Goal: Transaction & Acquisition: Obtain resource

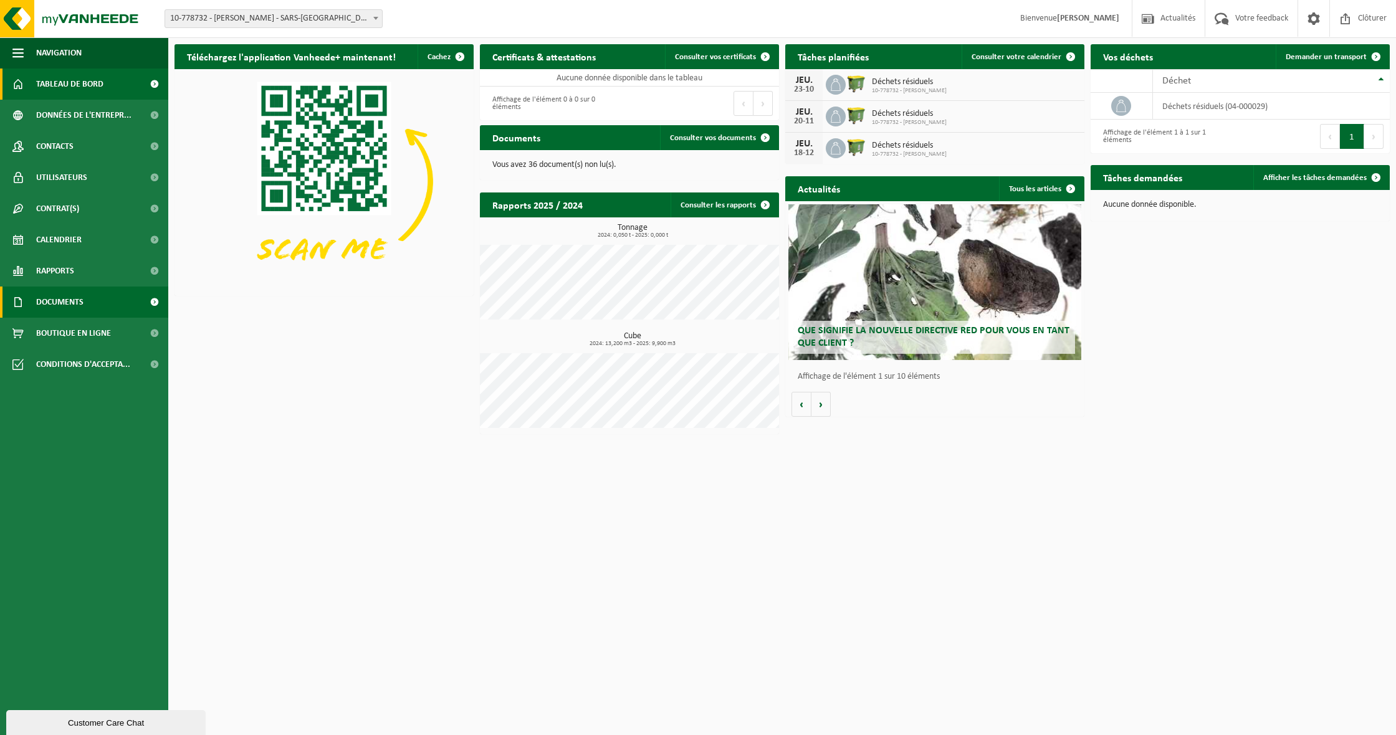
click at [92, 303] on link "Documents" at bounding box center [84, 302] width 168 height 31
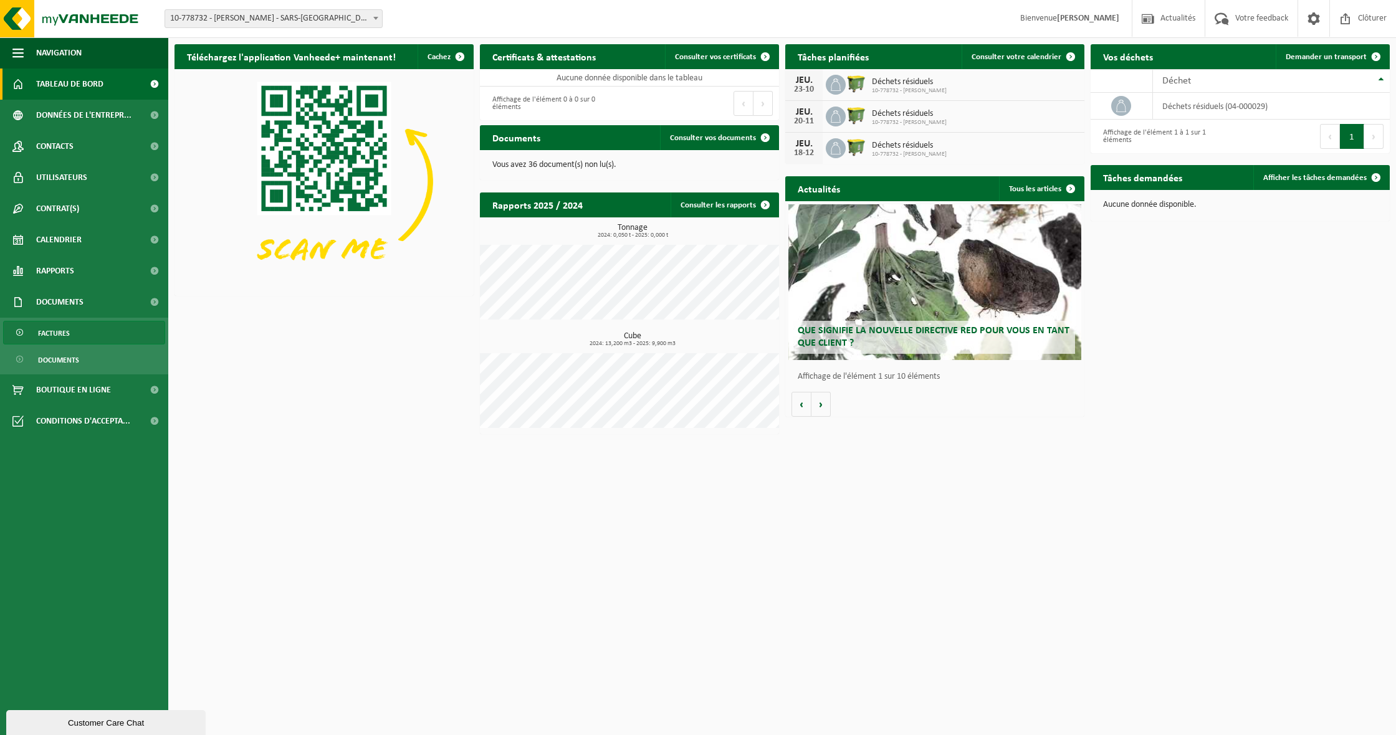
click at [56, 332] on span "Factures" at bounding box center [54, 334] width 32 height 24
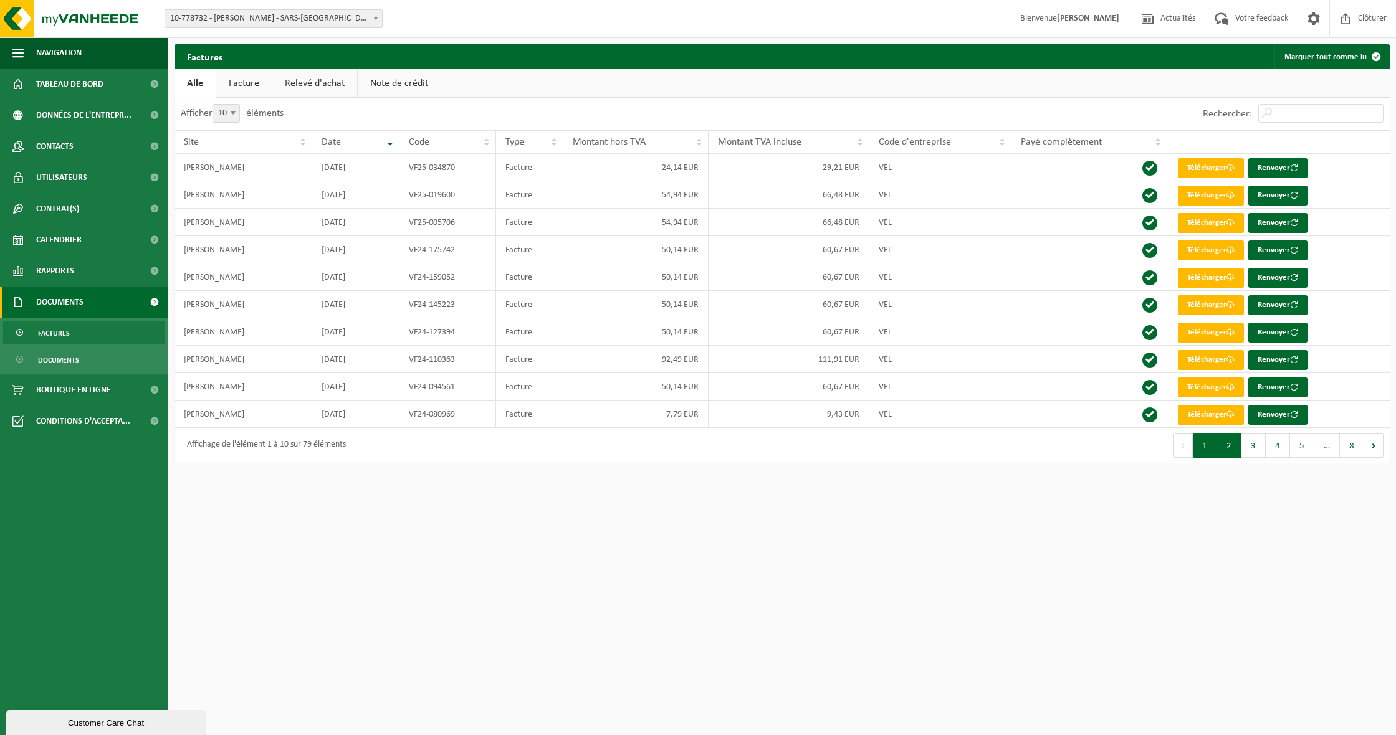
click at [1230, 441] on button "2" at bounding box center [1229, 445] width 24 height 25
click at [1200, 449] on button "1" at bounding box center [1205, 445] width 24 height 25
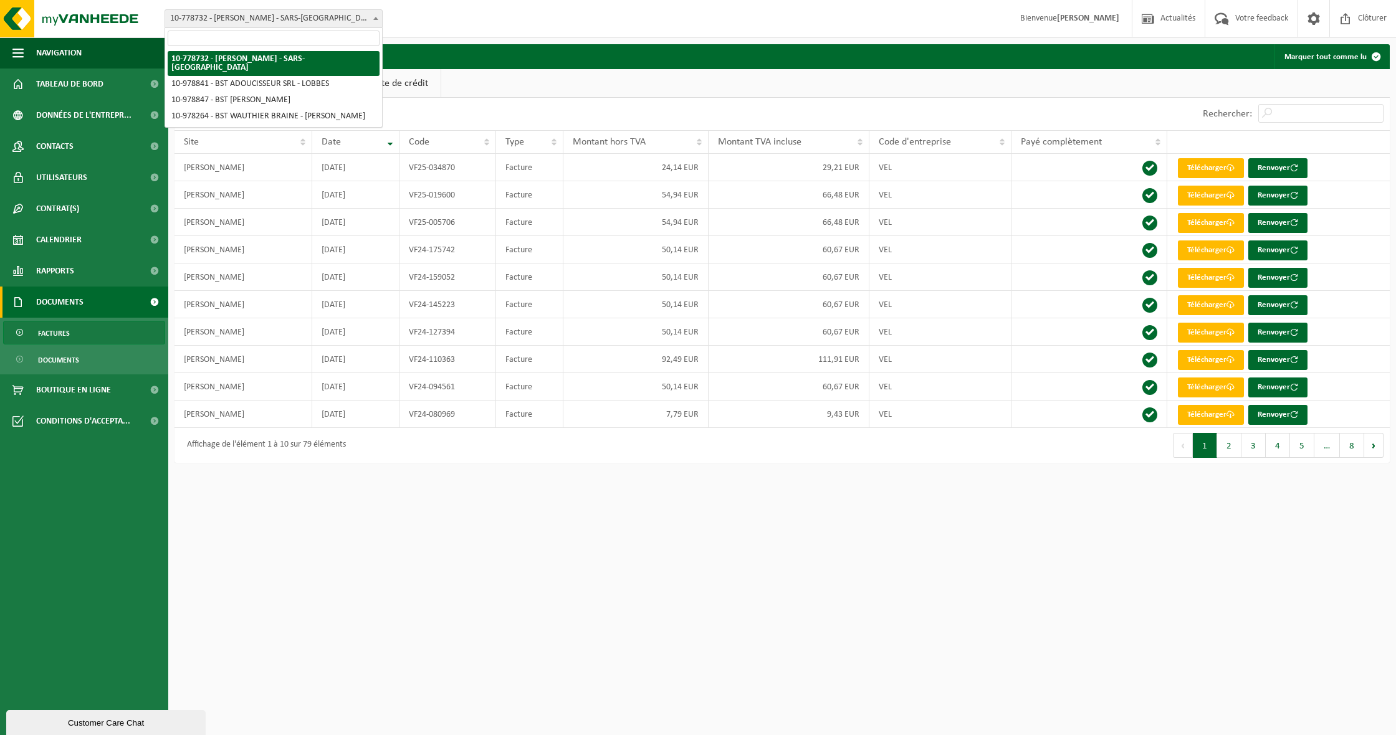
click at [247, 24] on span "10-778732 - [PERSON_NAME] - SARS-[GEOGRAPHIC_DATA]" at bounding box center [273, 18] width 217 height 17
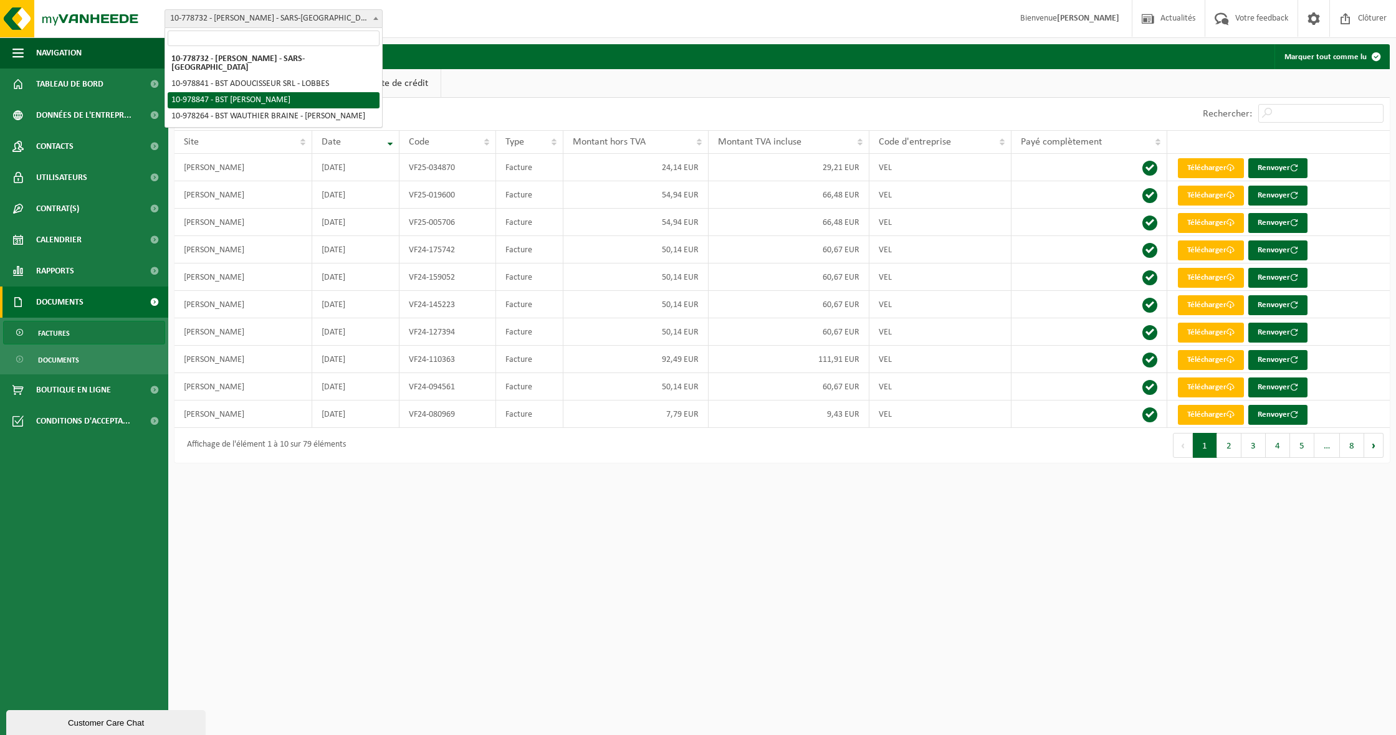
select select "160343"
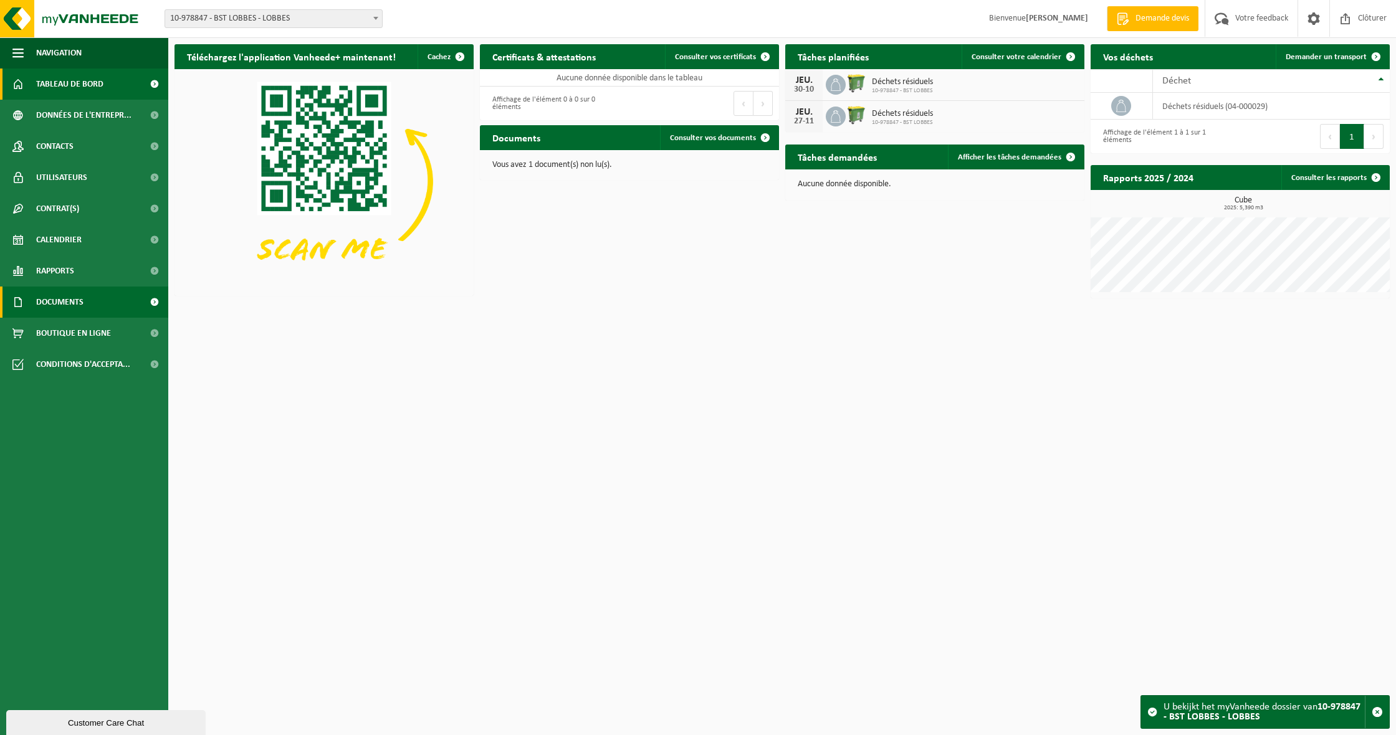
click at [84, 302] on span "Documents" at bounding box center [59, 302] width 47 height 31
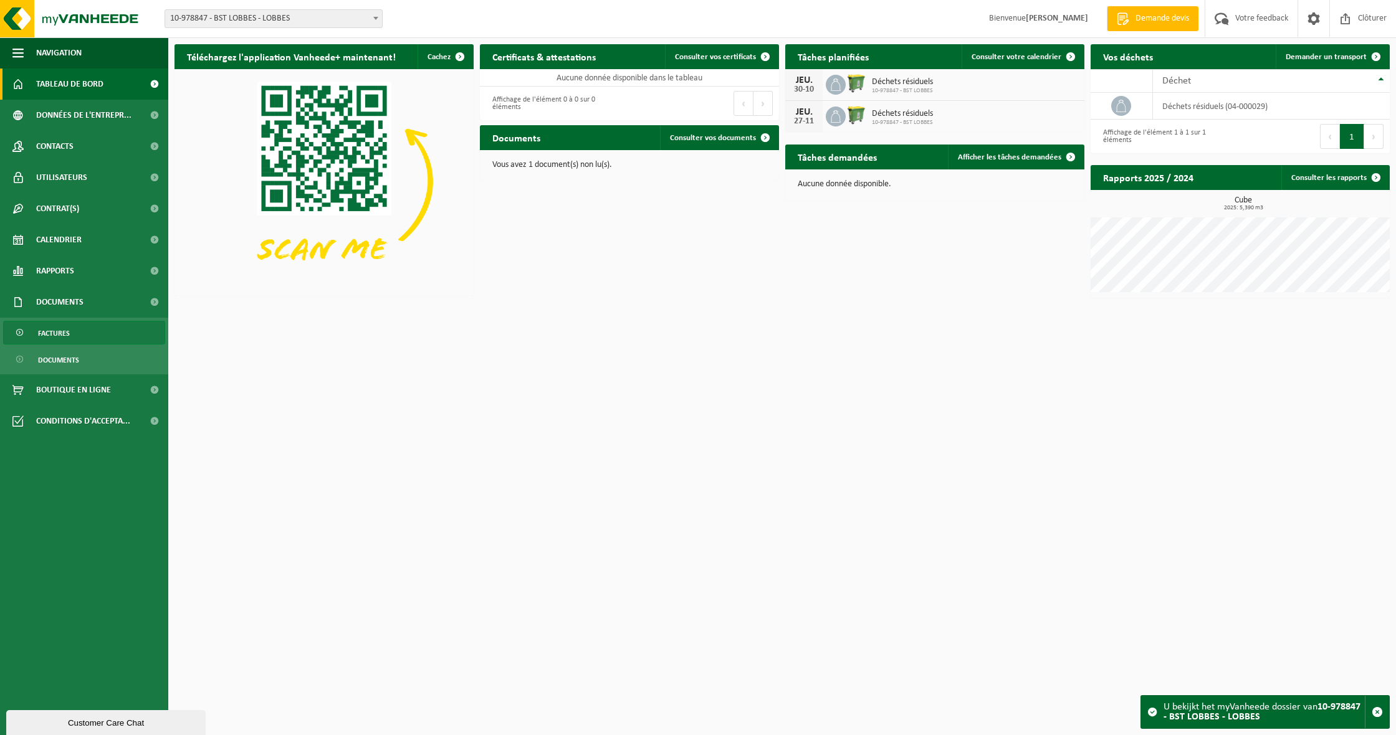
click at [100, 325] on link "Factures" at bounding box center [84, 333] width 162 height 24
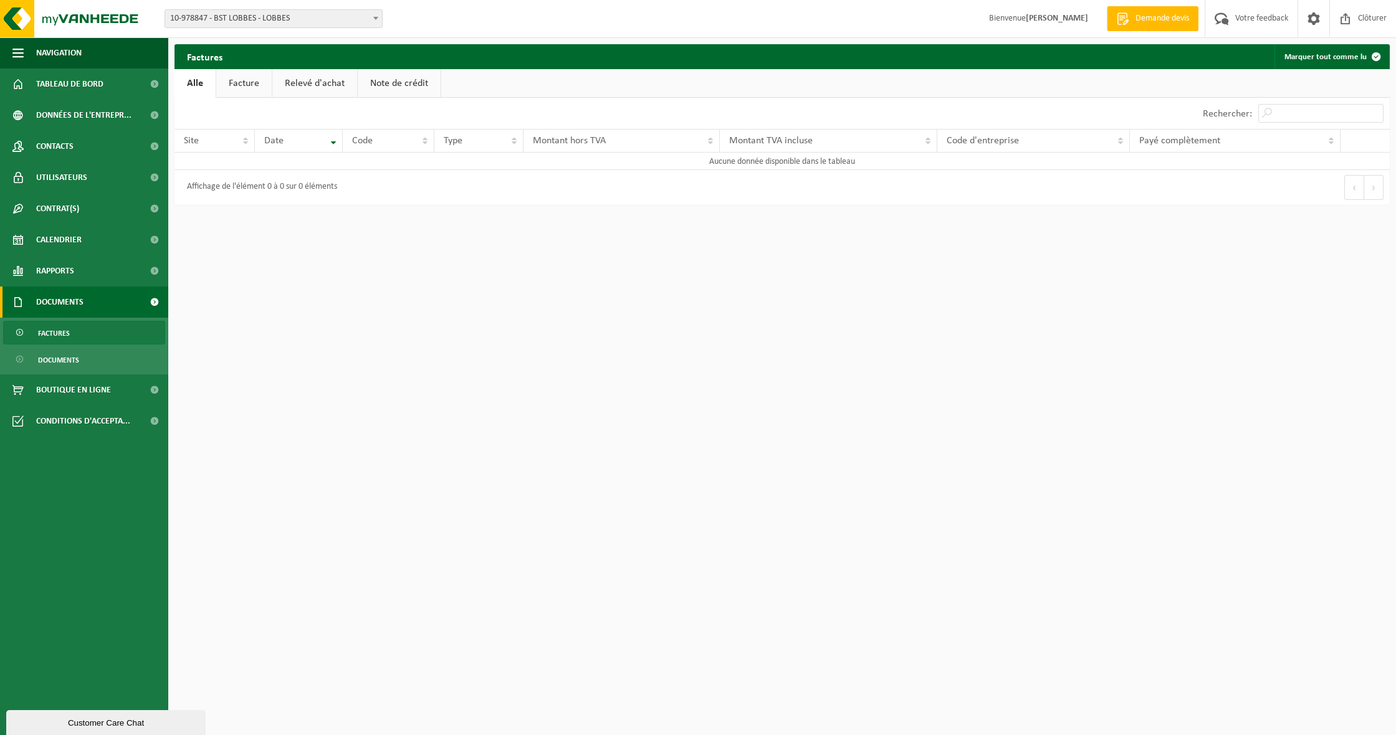
click at [343, 15] on span "10-978847 - BST LOBBES - LOBBES" at bounding box center [273, 18] width 217 height 17
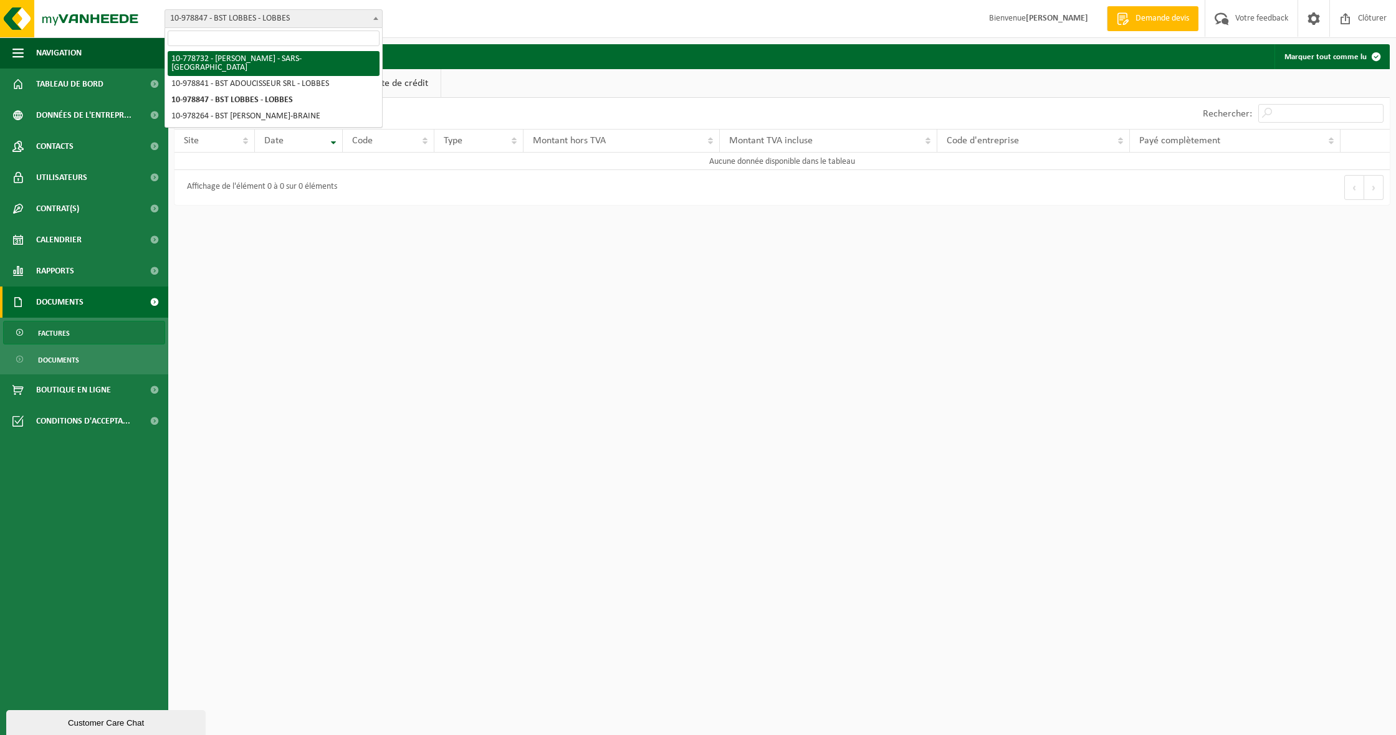
select select "25032"
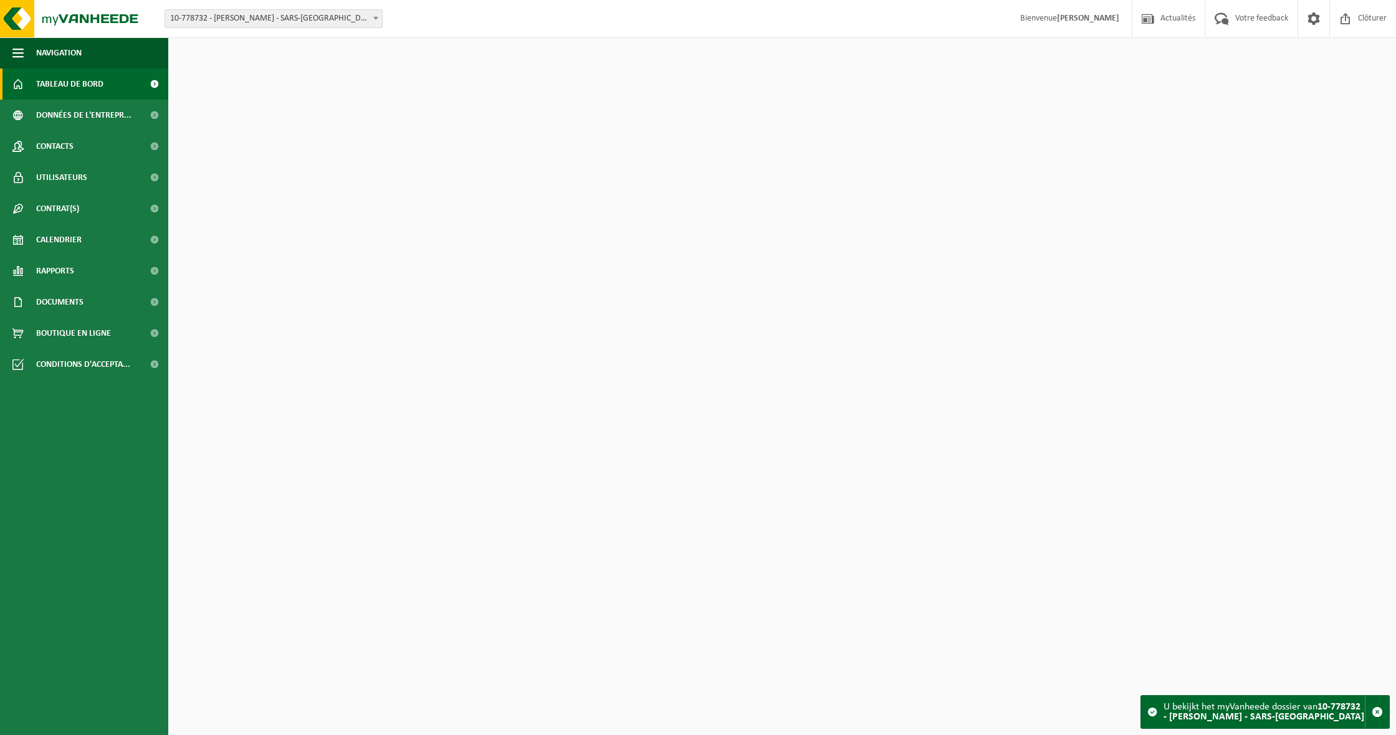
click at [299, 26] on span "10-778732 - [PERSON_NAME] - SARS-[GEOGRAPHIC_DATA]" at bounding box center [273, 18] width 217 height 17
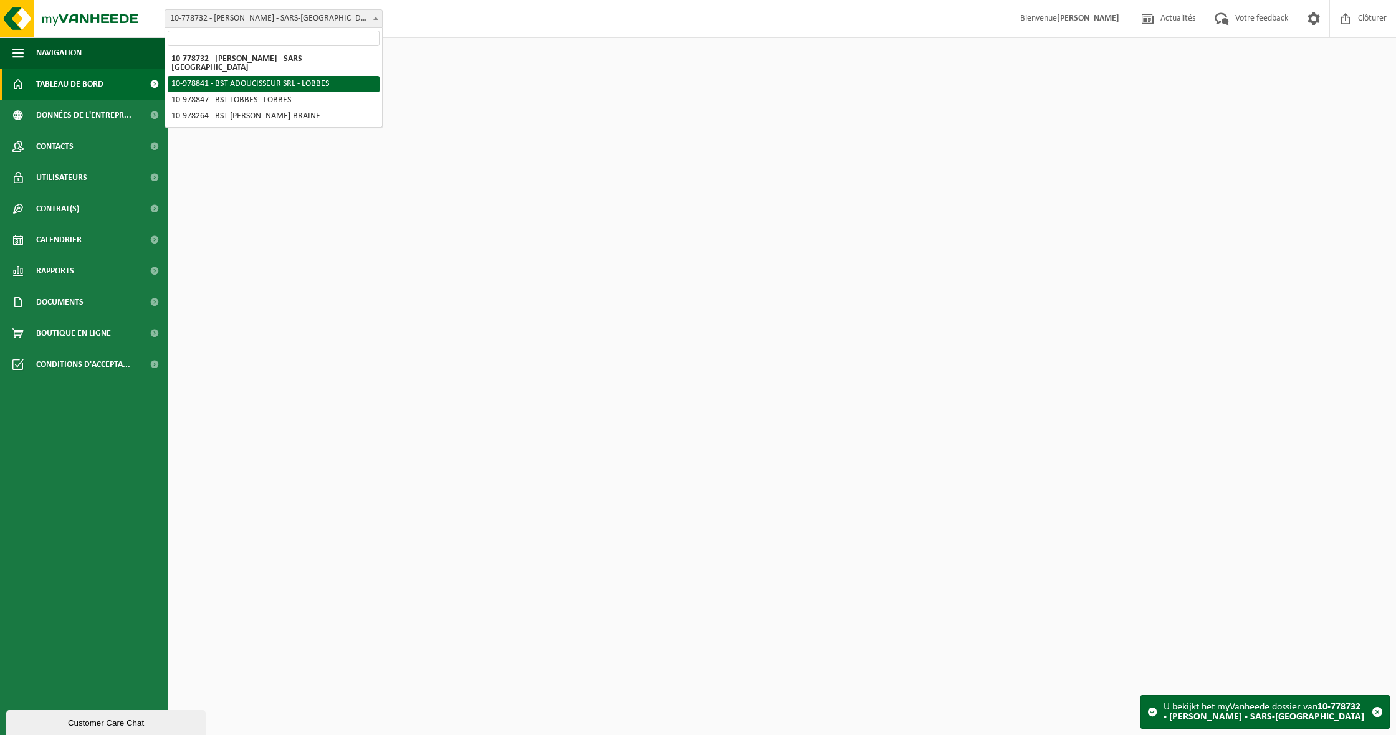
select select "160338"
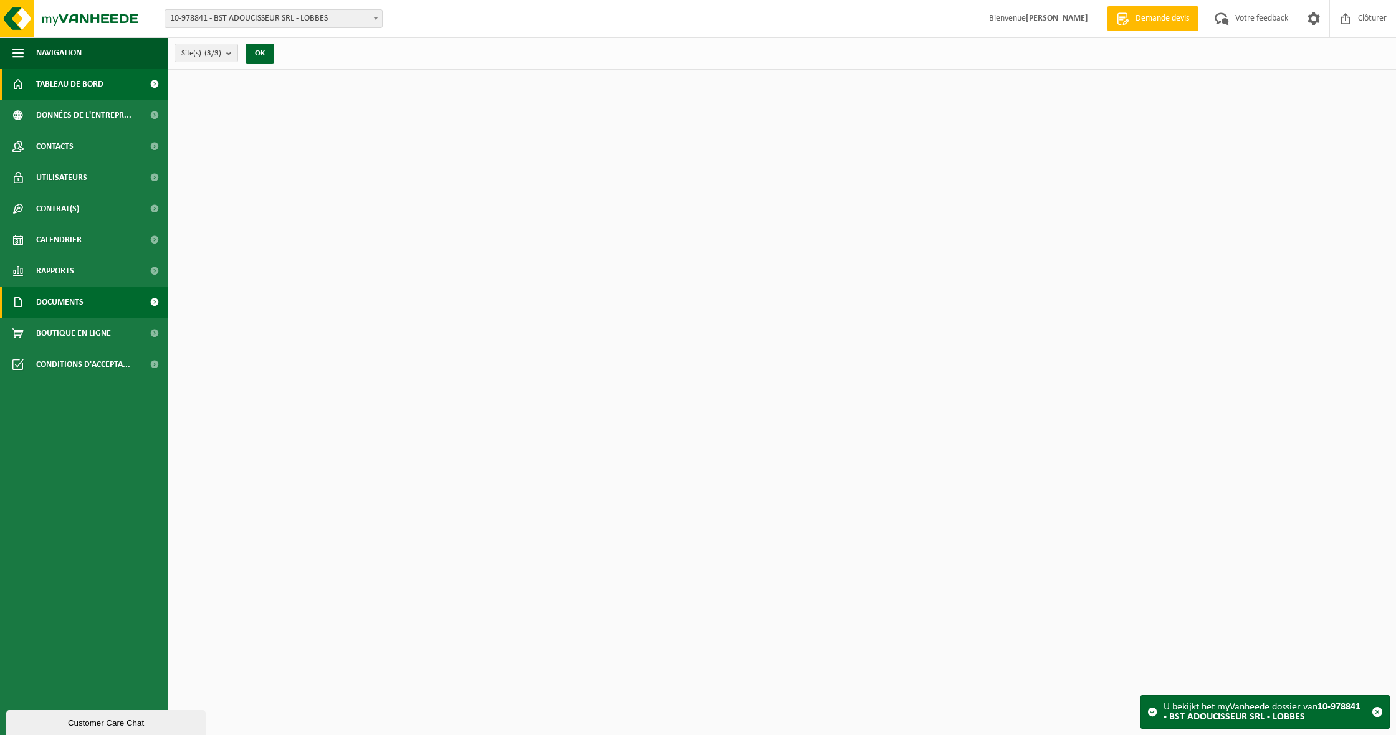
click at [49, 302] on span "Documents" at bounding box center [59, 302] width 47 height 31
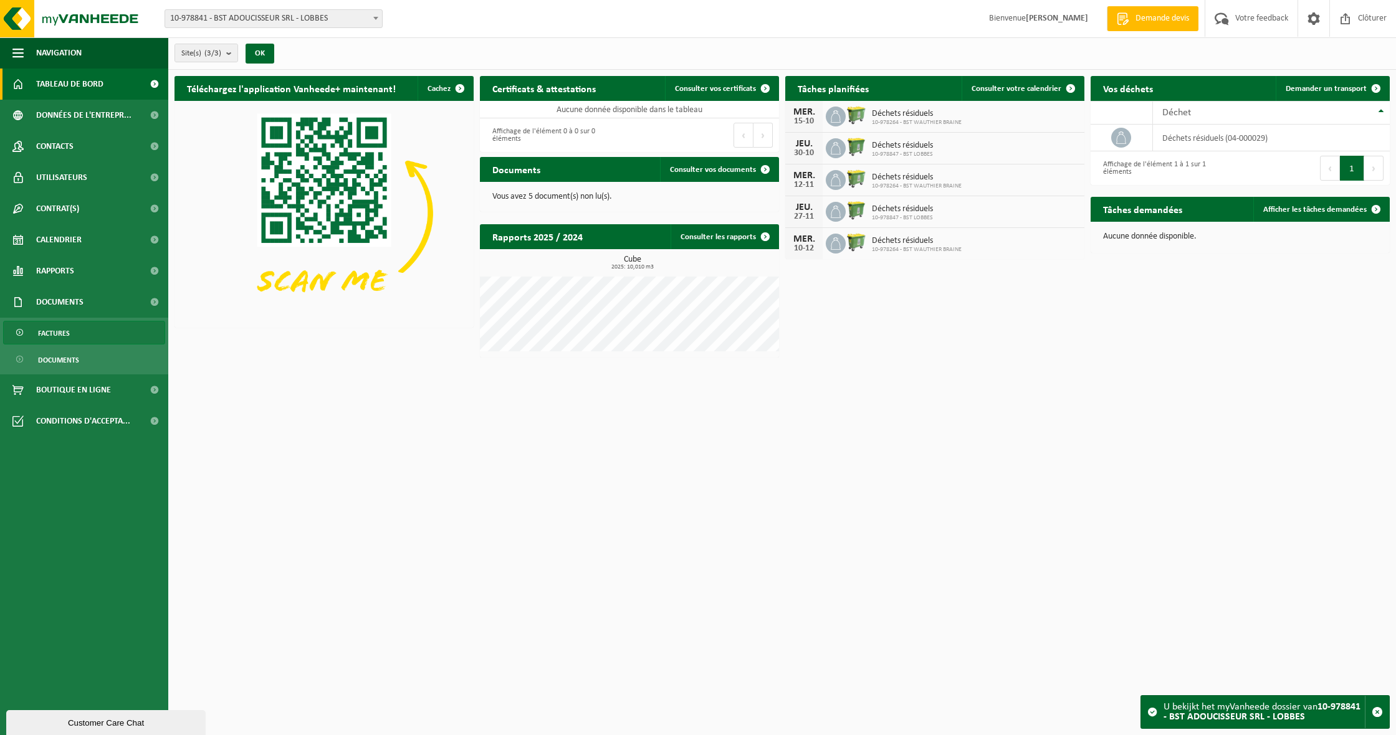
click at [85, 332] on link "Factures" at bounding box center [84, 333] width 162 height 24
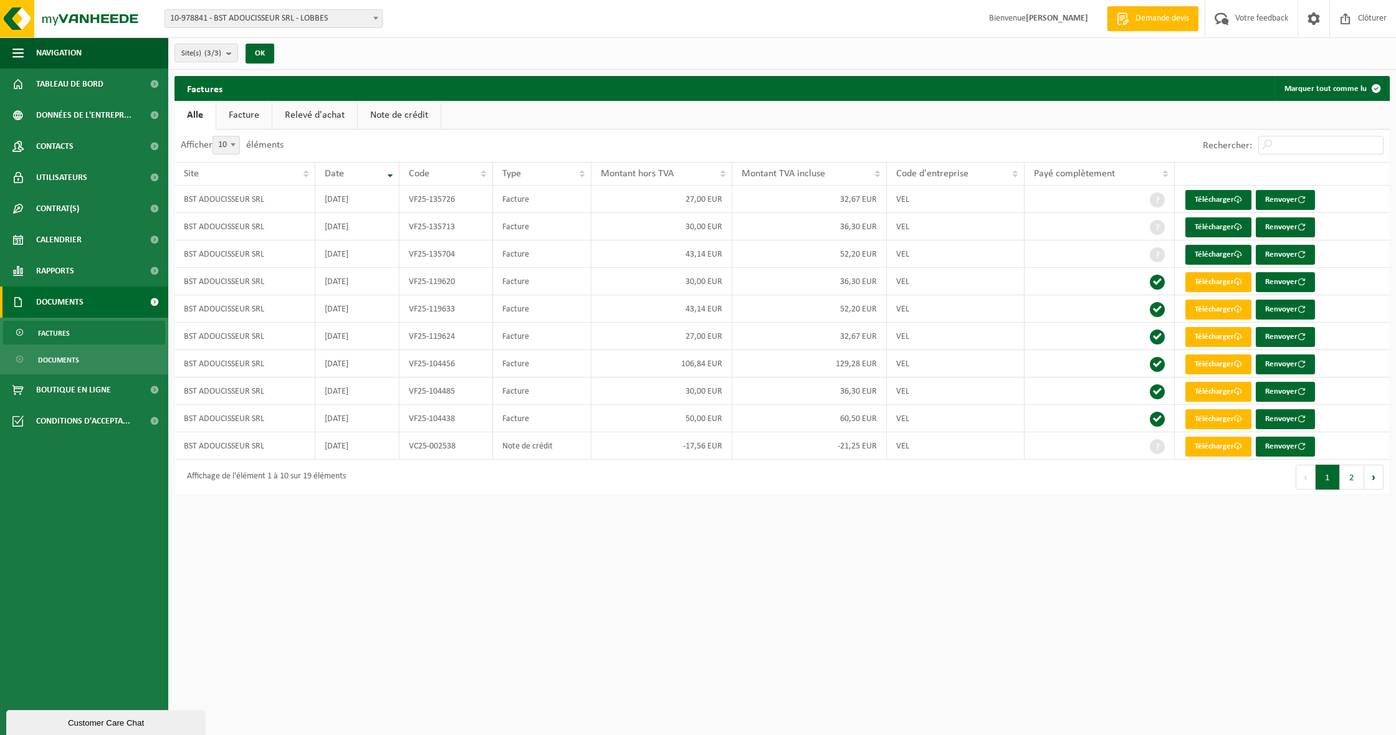
click at [302, 19] on span "10-978841 - BST ADOUCISSEUR SRL - LOBBES" at bounding box center [273, 18] width 217 height 17
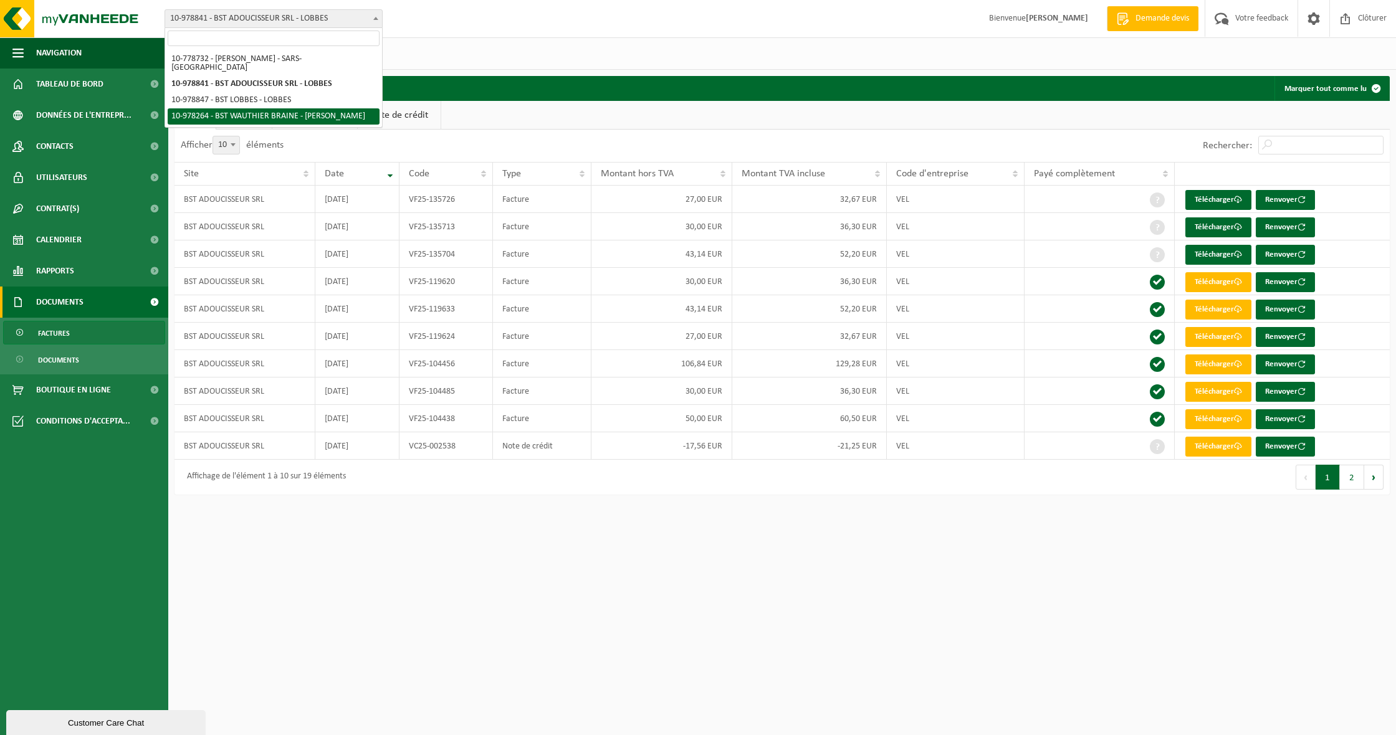
select select "159980"
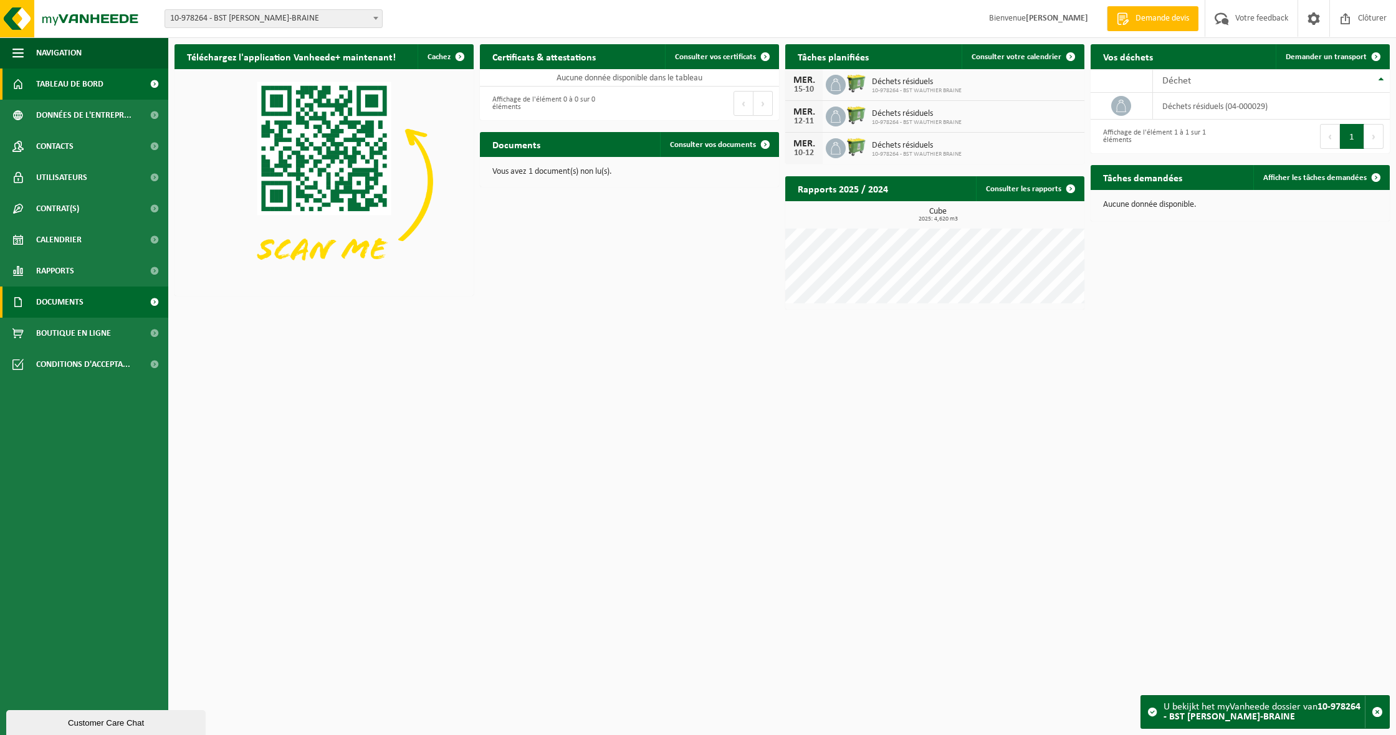
click at [94, 307] on link "Documents" at bounding box center [84, 302] width 168 height 31
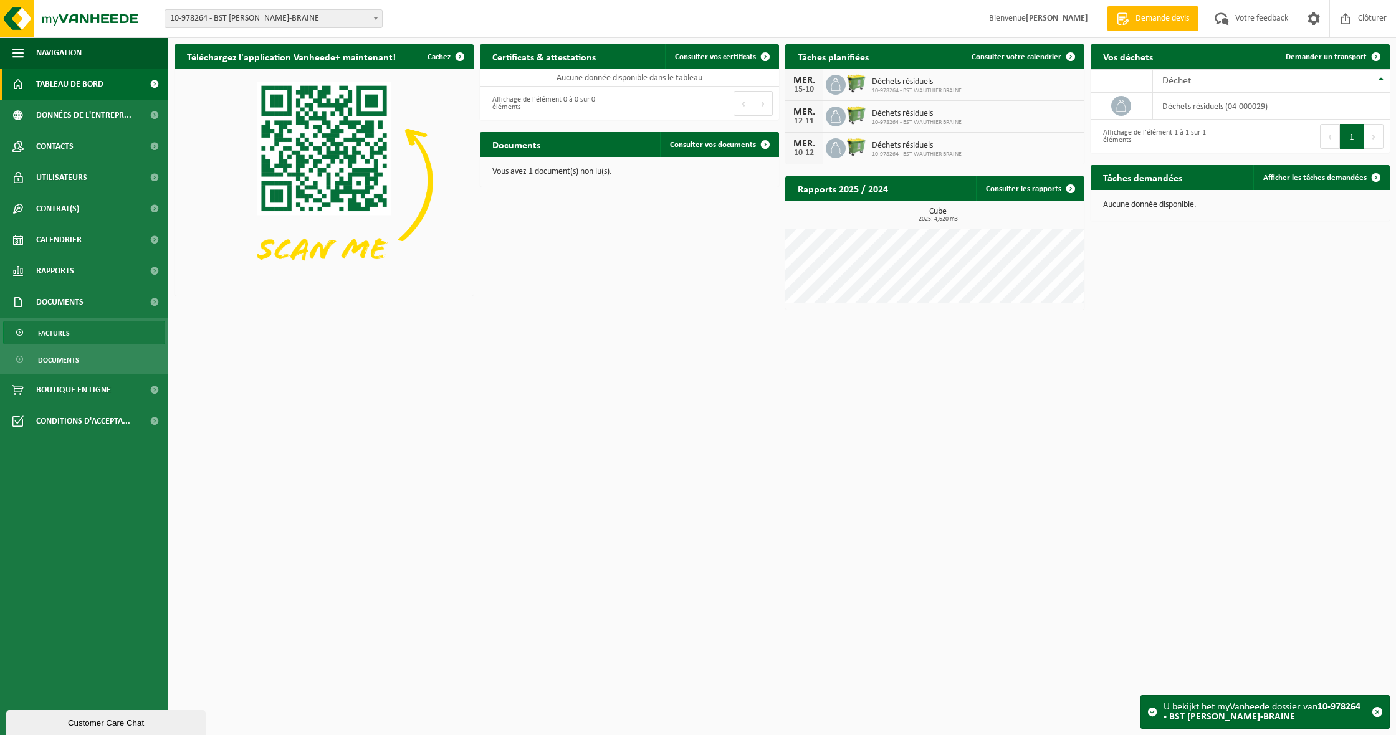
click at [80, 334] on link "Factures" at bounding box center [84, 333] width 162 height 24
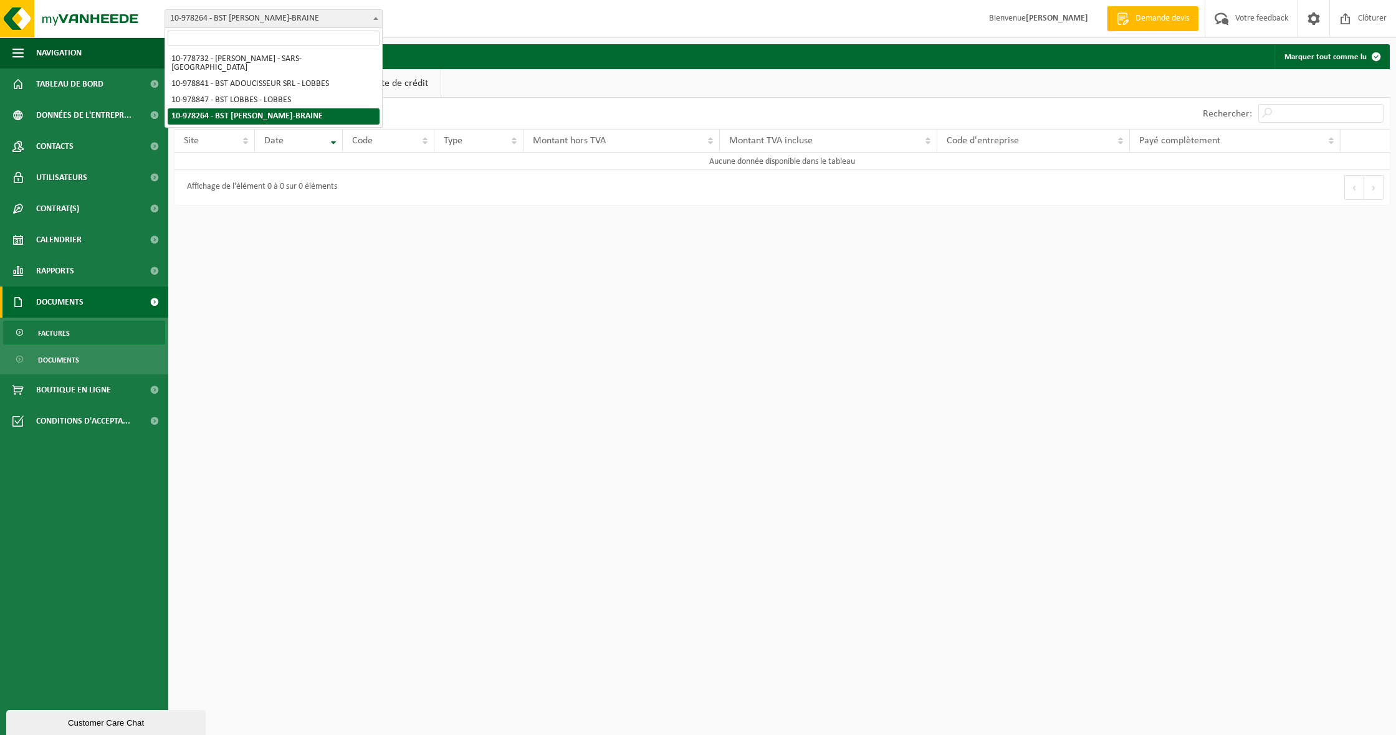
click at [337, 16] on span "10-978264 - BST WAUTHIER BRAINE - [PERSON_NAME]" at bounding box center [273, 18] width 217 height 17
select select "160338"
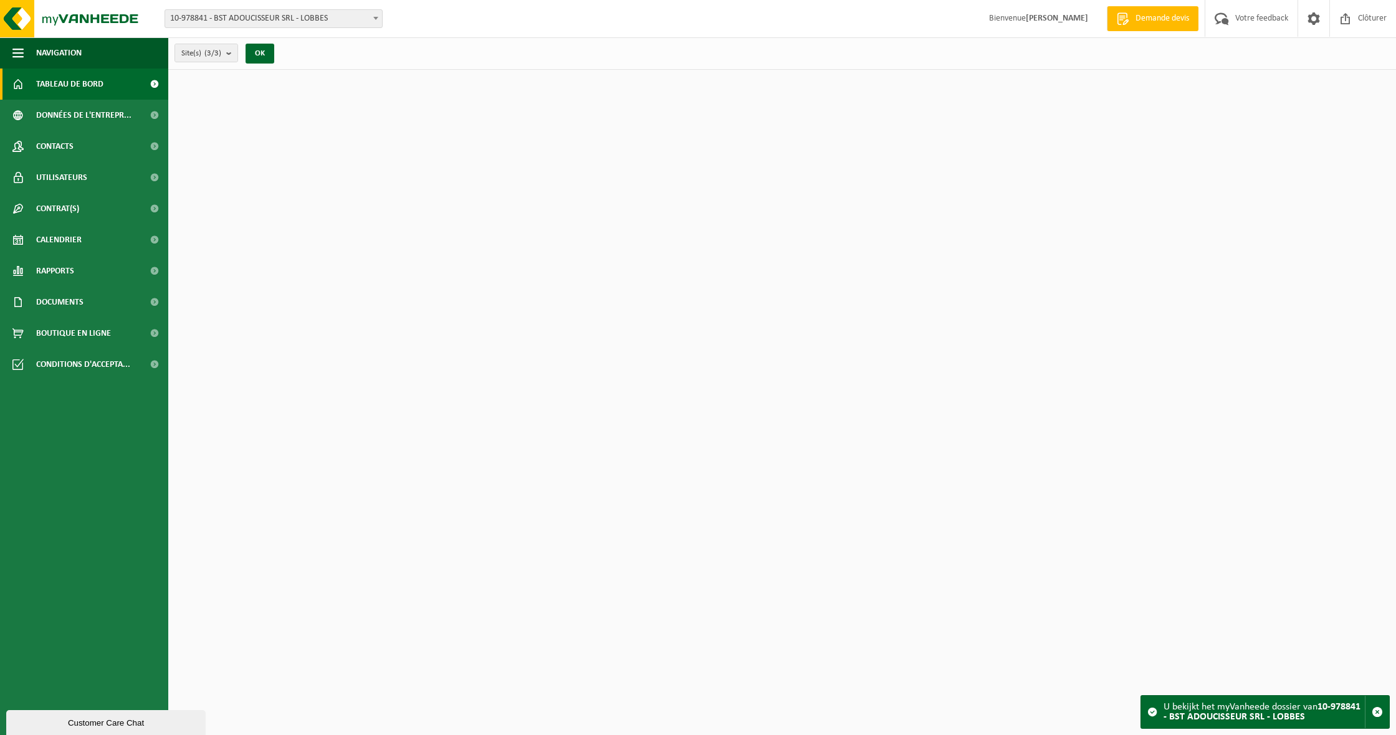
click at [267, 17] on span "10-978841 - BST ADOUCISSEUR SRL - LOBBES" at bounding box center [273, 18] width 217 height 17
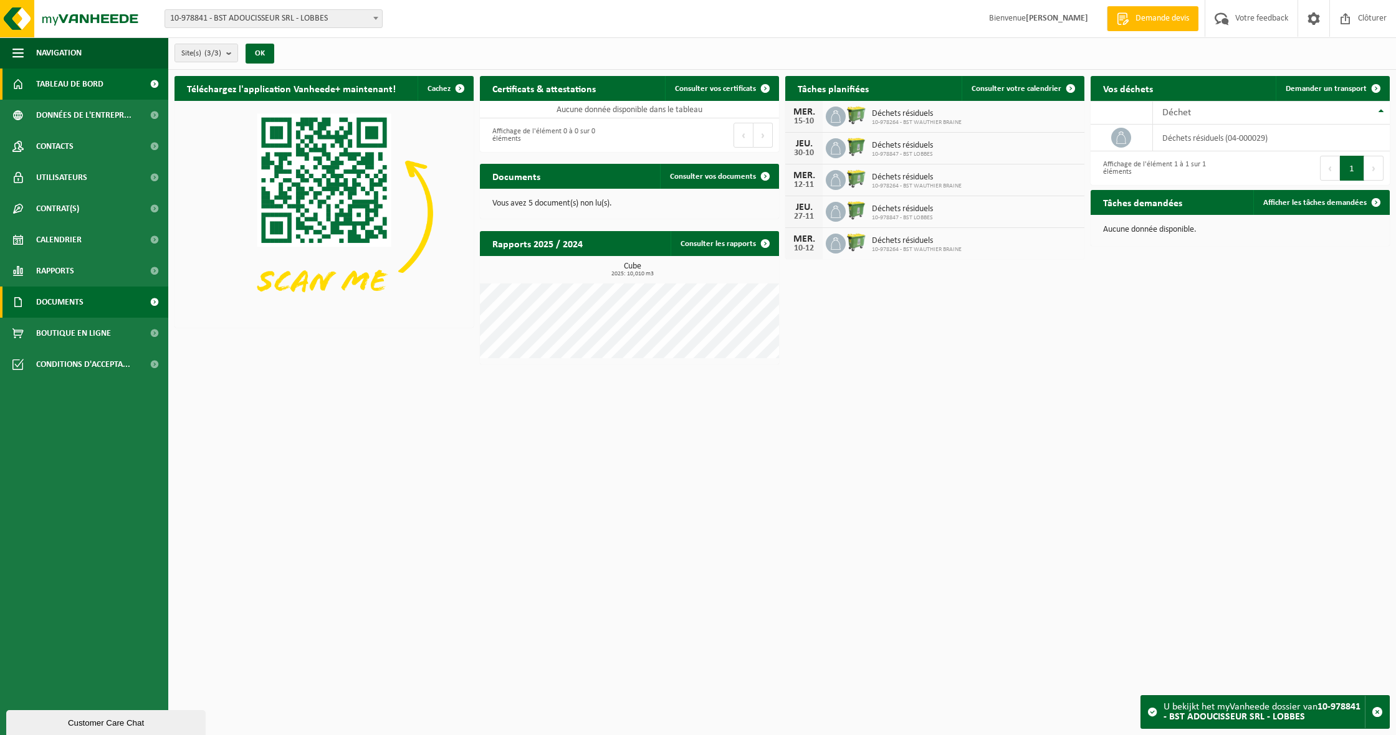
click at [72, 305] on span "Documents" at bounding box center [59, 302] width 47 height 31
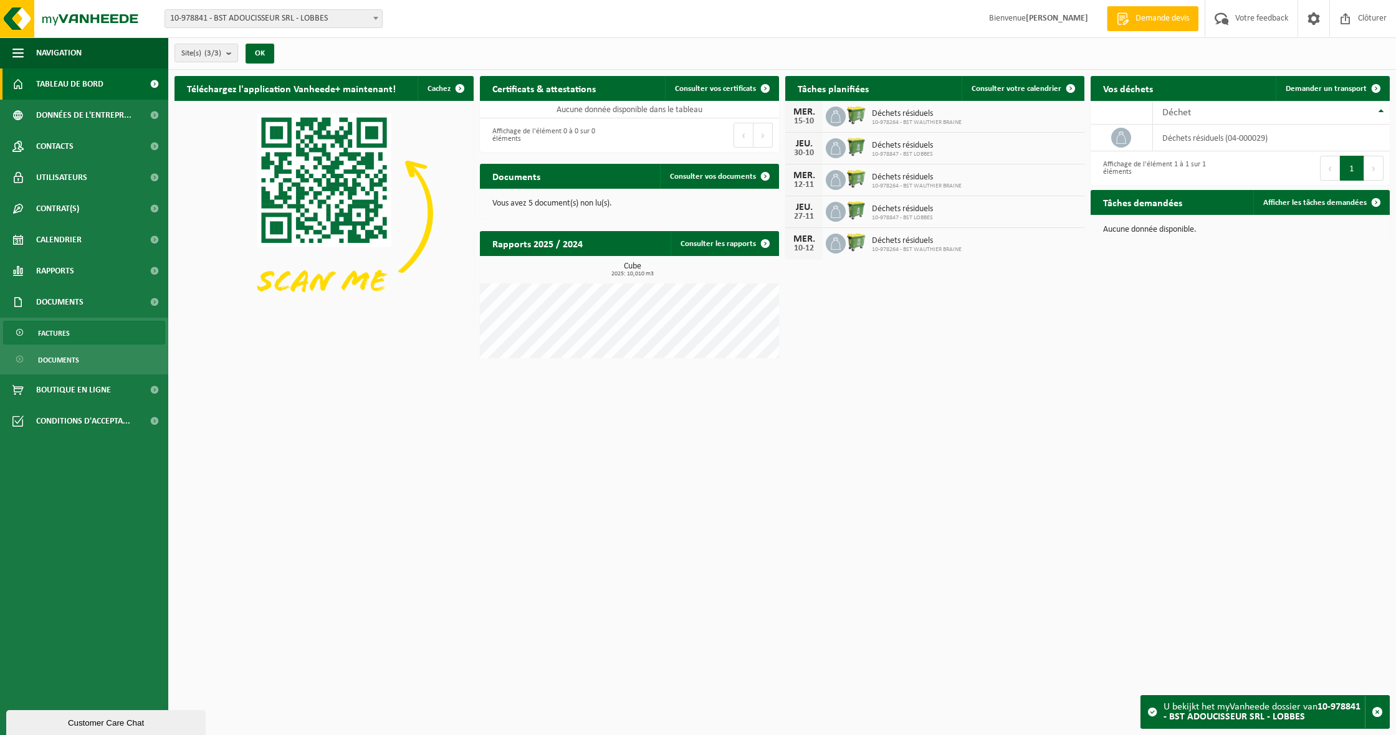
click at [77, 344] on link "Factures" at bounding box center [84, 333] width 162 height 24
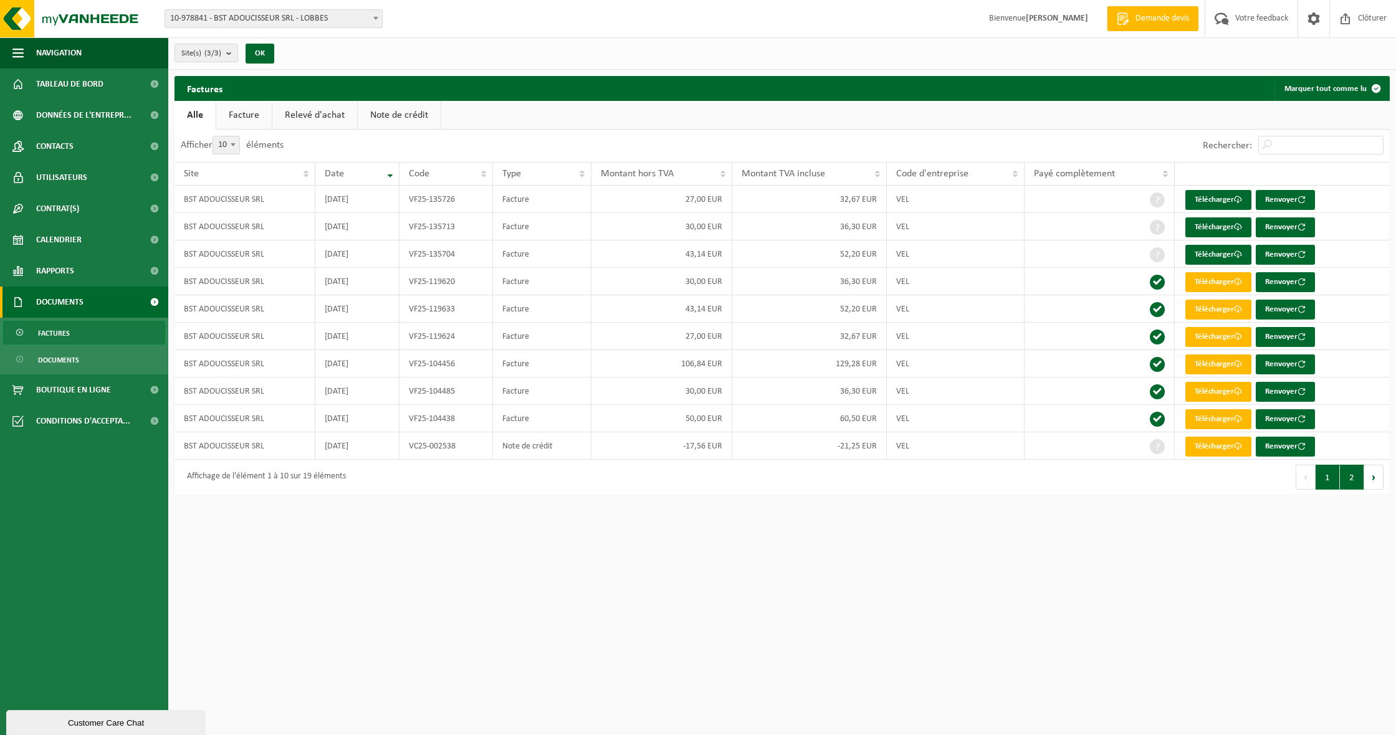
click at [1342, 475] on button "2" at bounding box center [1352, 477] width 24 height 25
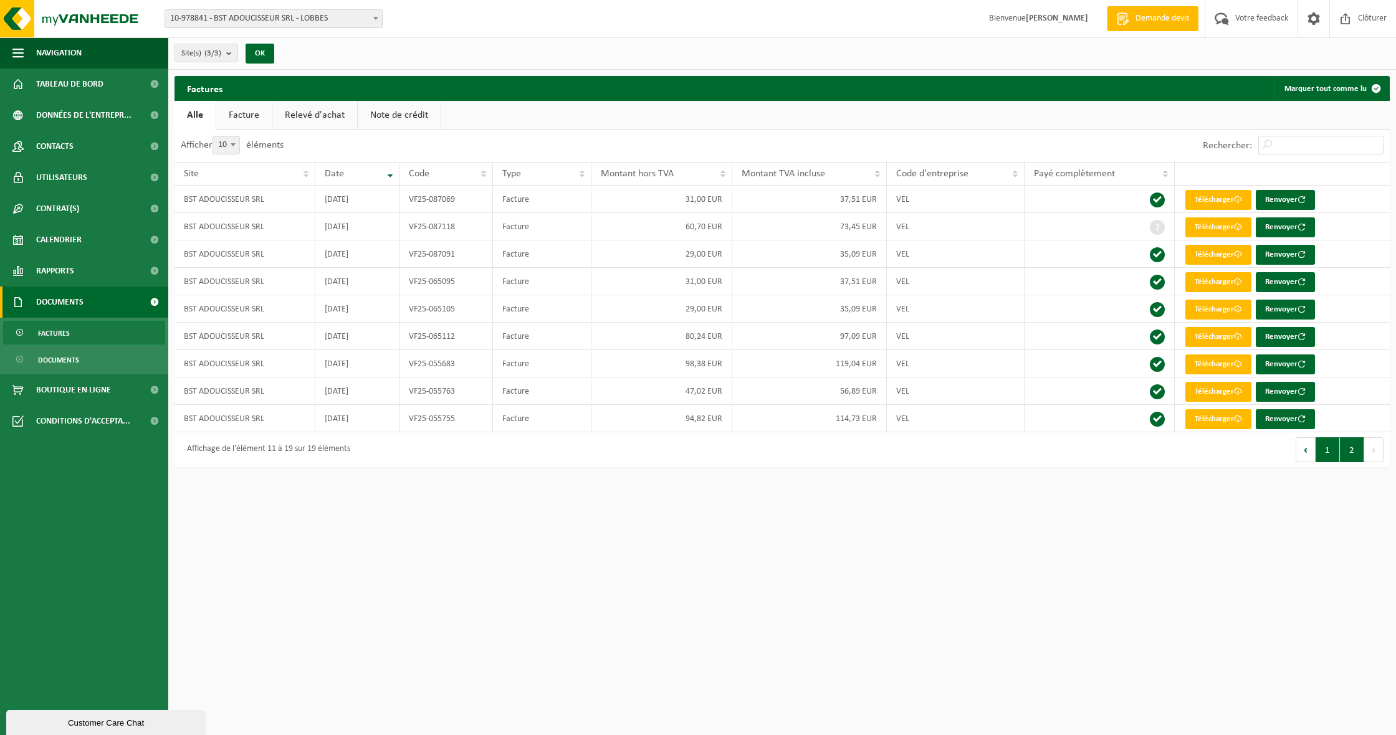
click at [1320, 451] on button "1" at bounding box center [1328, 449] width 24 height 25
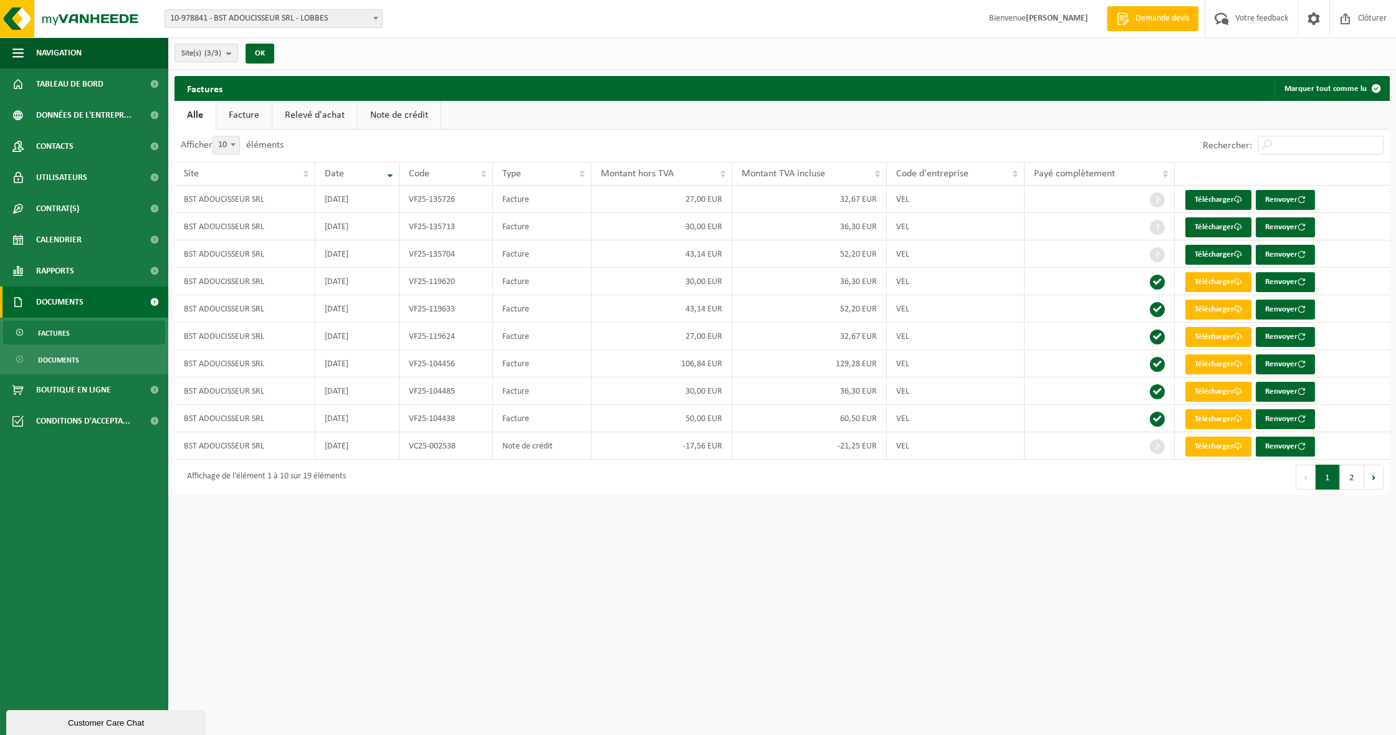
click at [229, 16] on span "10-978841 - BST ADOUCISSEUR SRL - LOBBES" at bounding box center [273, 18] width 217 height 17
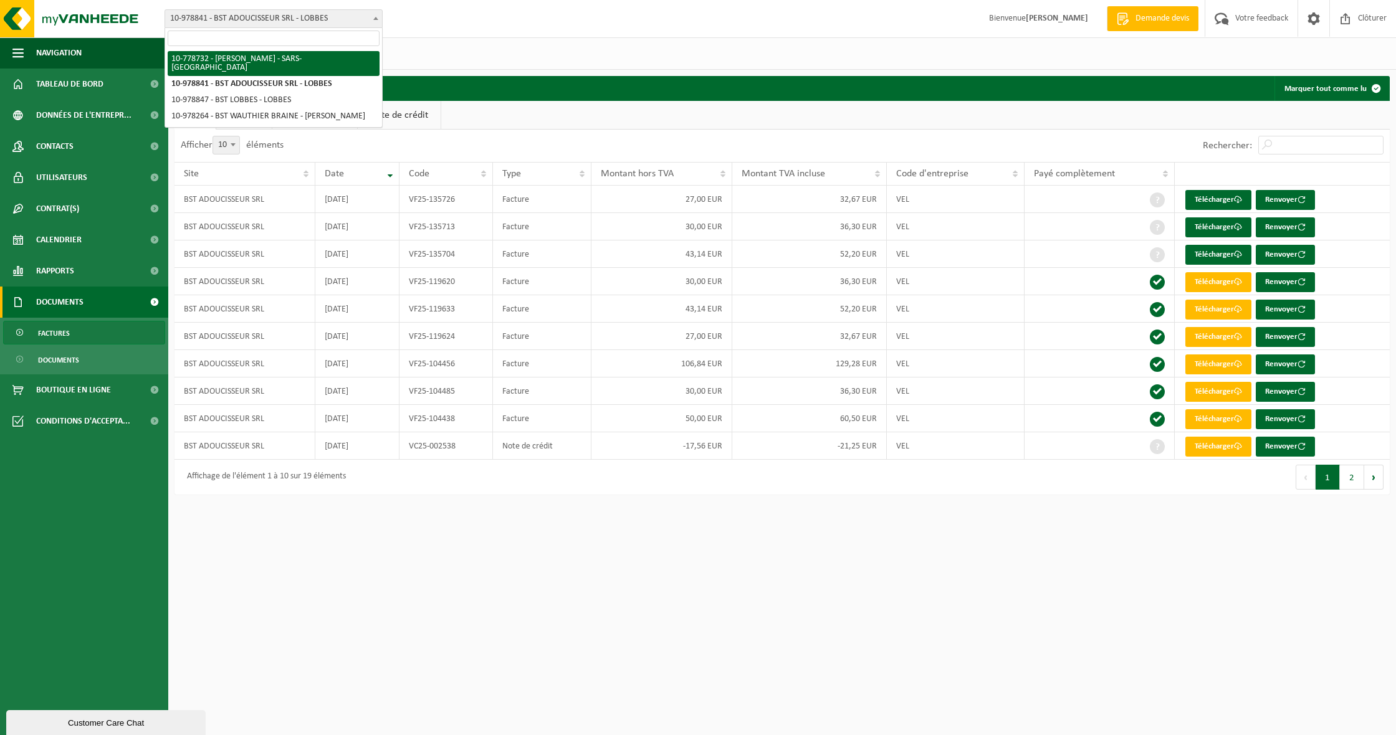
select select "25032"
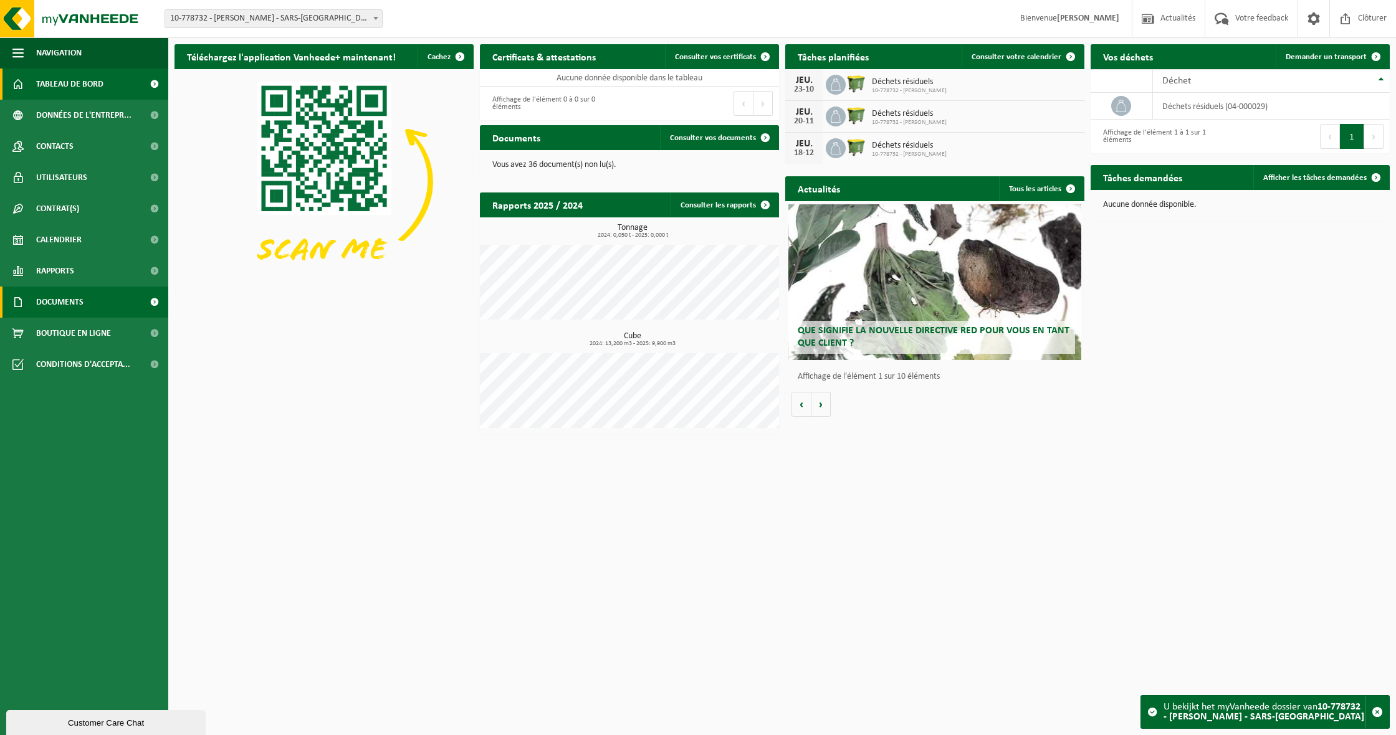
click at [88, 303] on link "Documents" at bounding box center [84, 302] width 168 height 31
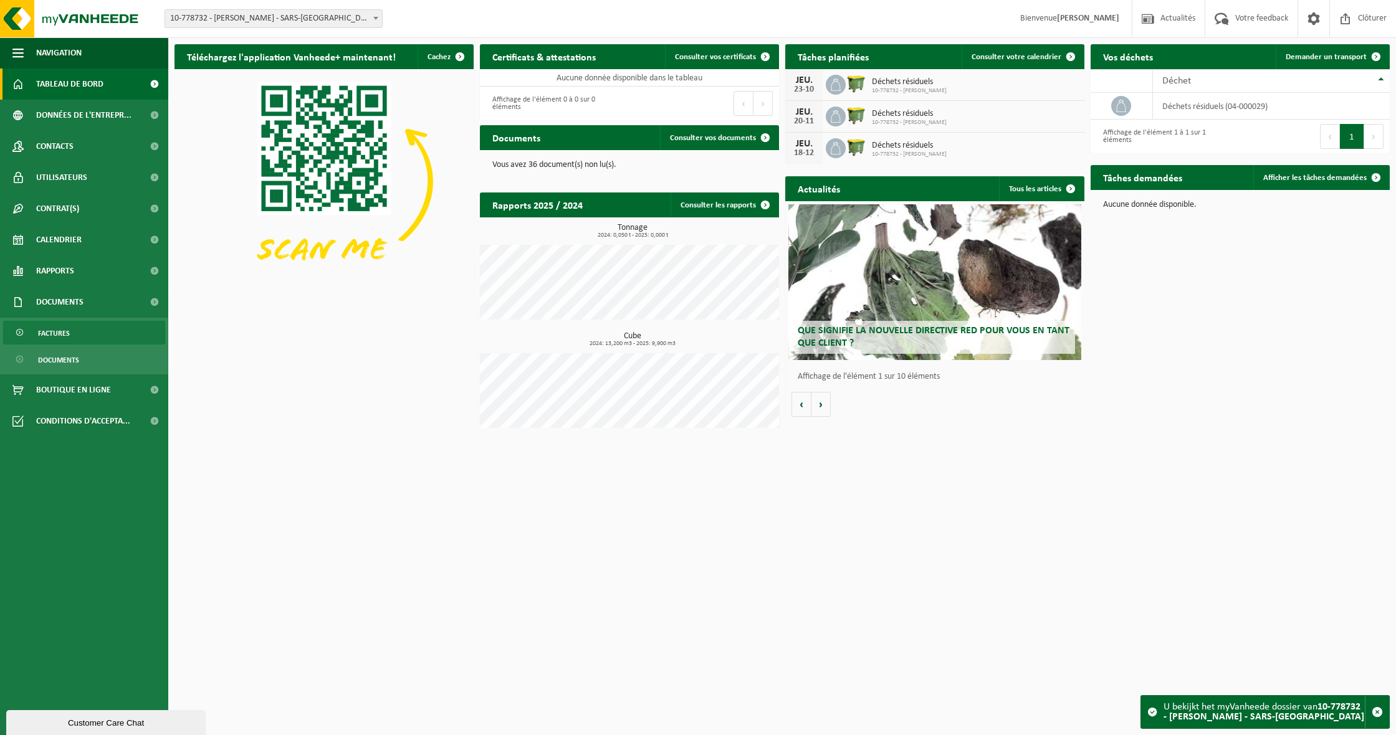
click at [92, 332] on link "Factures" at bounding box center [84, 333] width 162 height 24
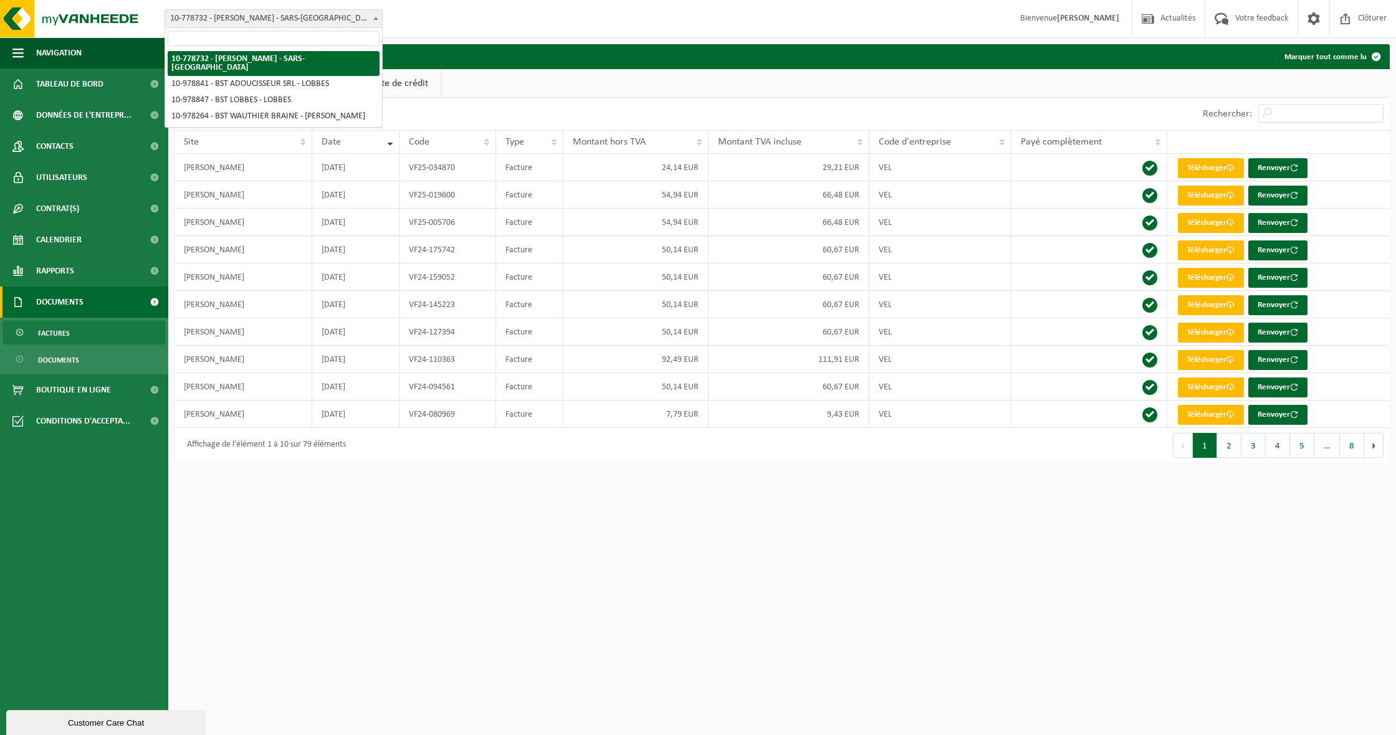
drag, startPoint x: 270, startPoint y: 20, endPoint x: 268, endPoint y: 31, distance: 11.5
click at [270, 20] on span "10-778732 - [PERSON_NAME] - SARS-[GEOGRAPHIC_DATA]" at bounding box center [273, 18] width 217 height 17
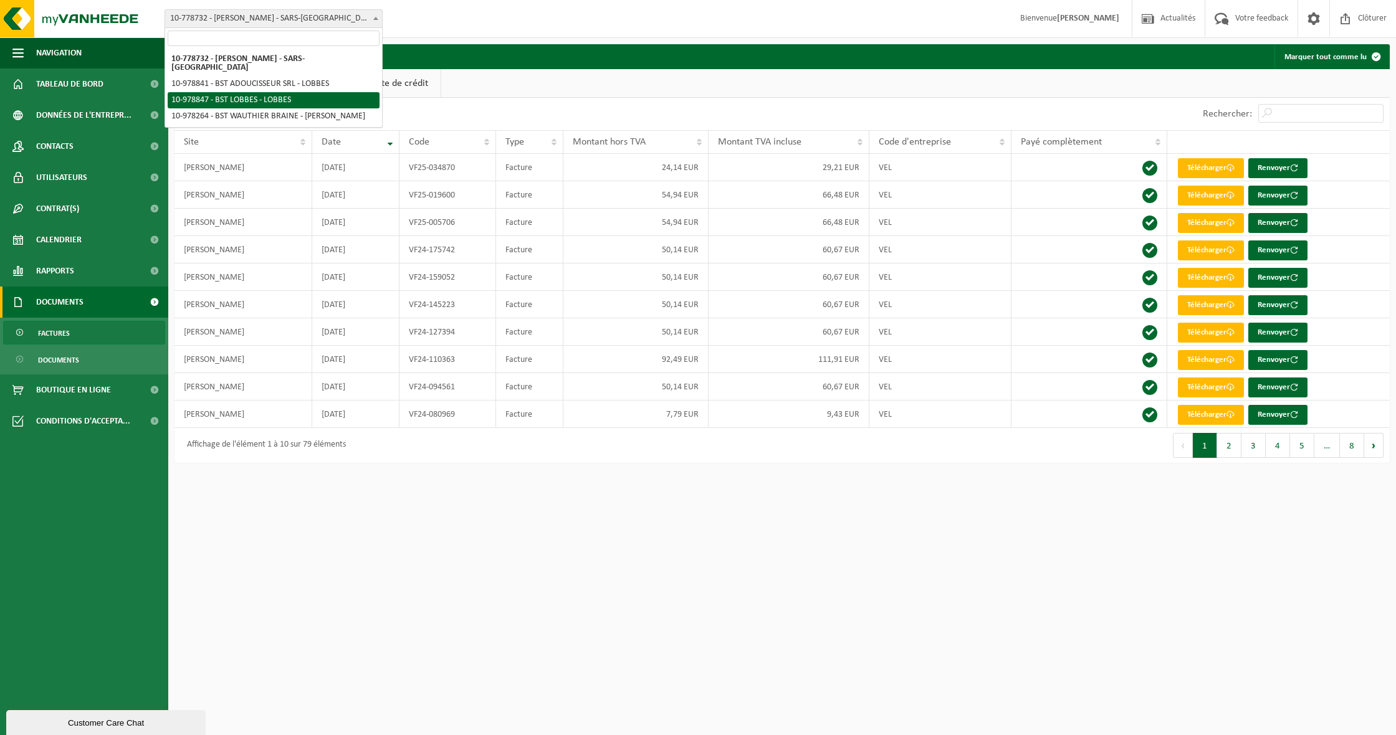
select select "160343"
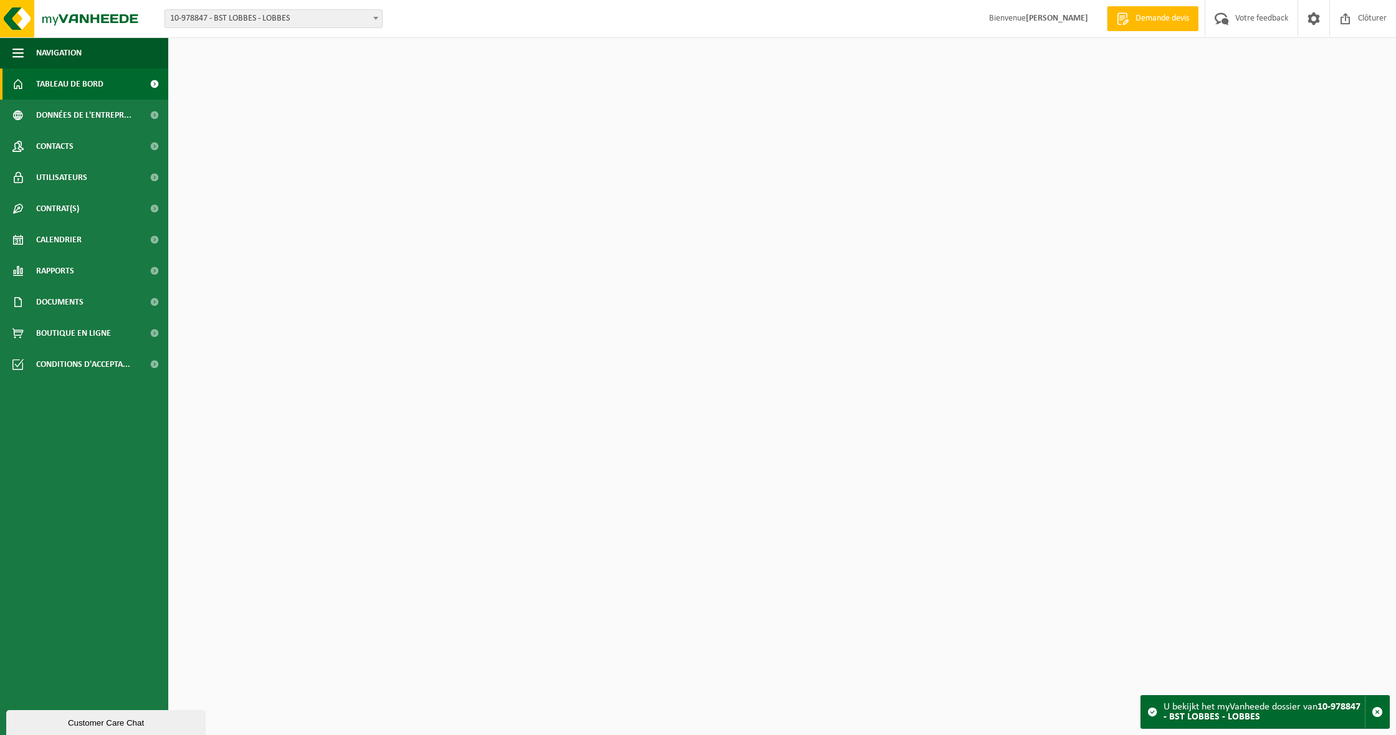
click at [267, 23] on span "10-978847 - BST LOBBES - LOBBES" at bounding box center [273, 18] width 217 height 17
select select "160338"
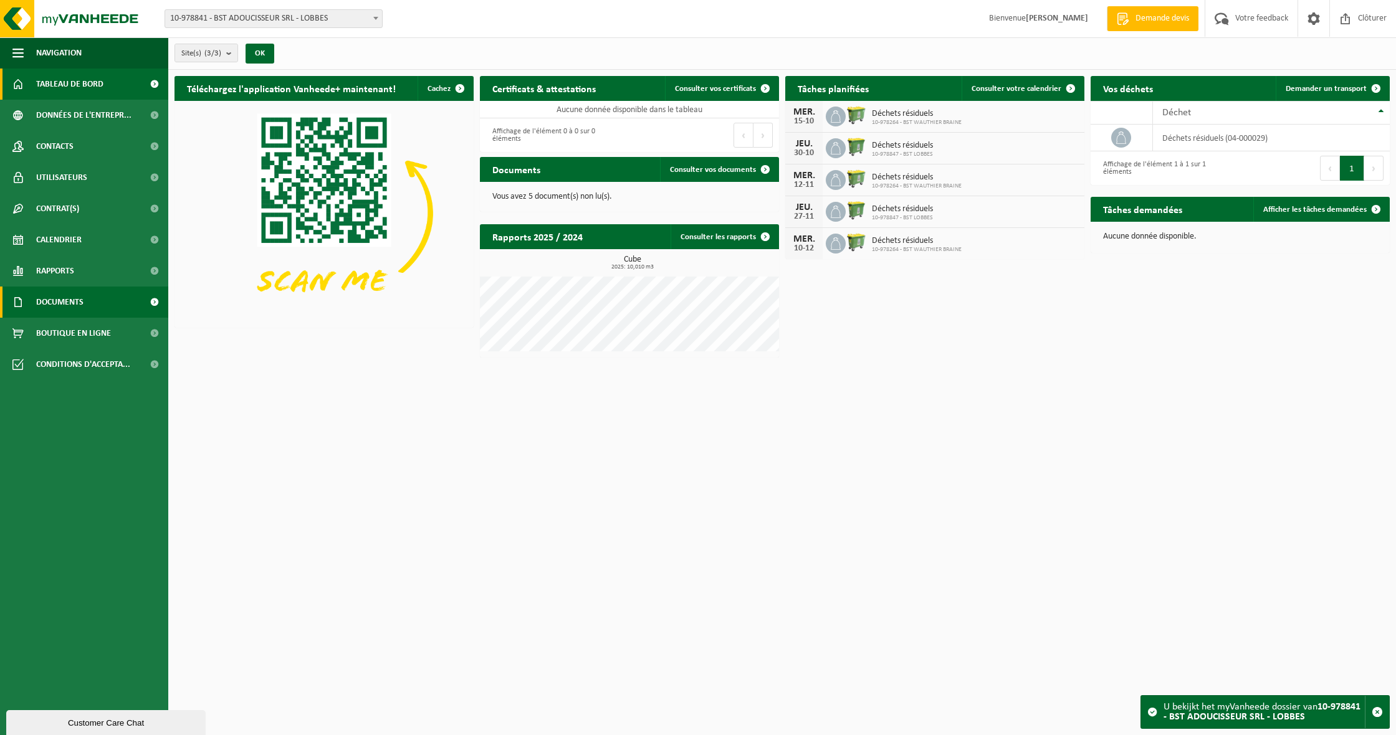
click at [69, 303] on span "Documents" at bounding box center [59, 302] width 47 height 31
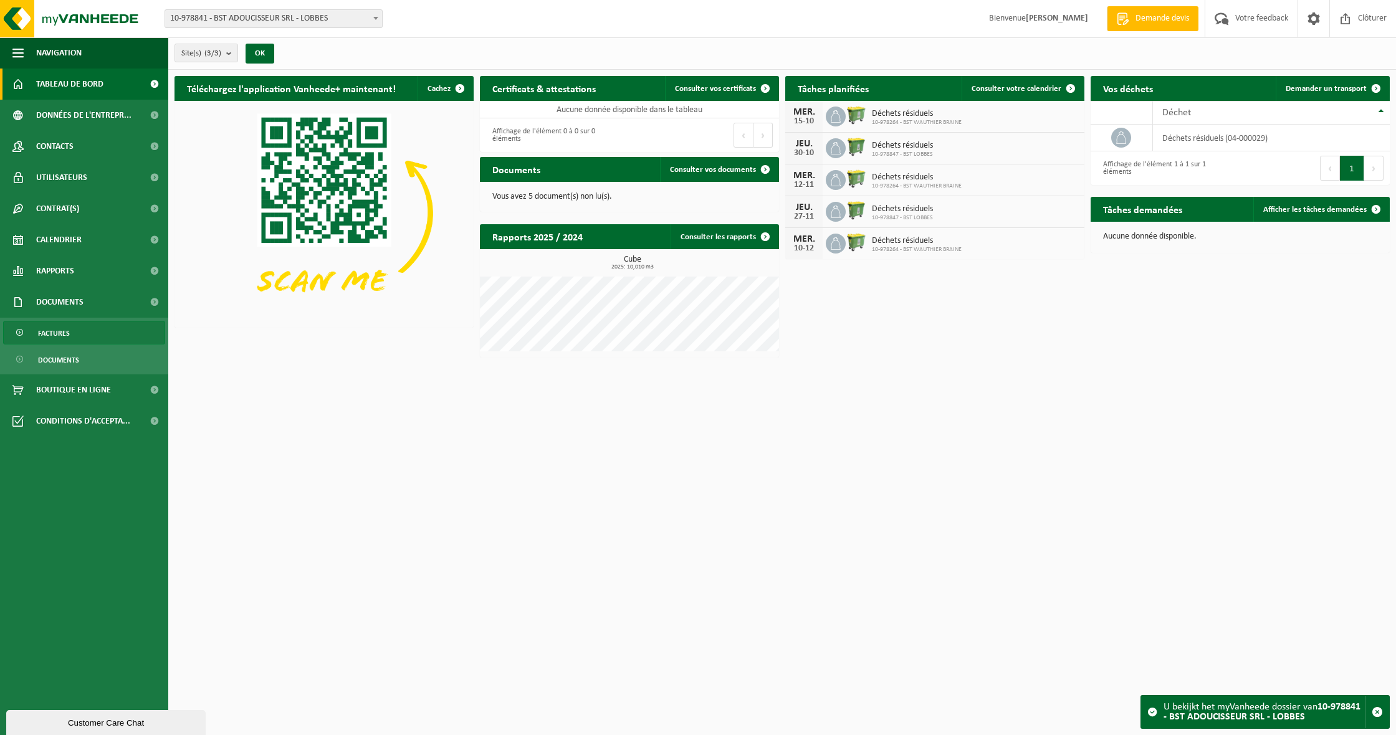
click at [67, 326] on span "Factures" at bounding box center [54, 334] width 32 height 24
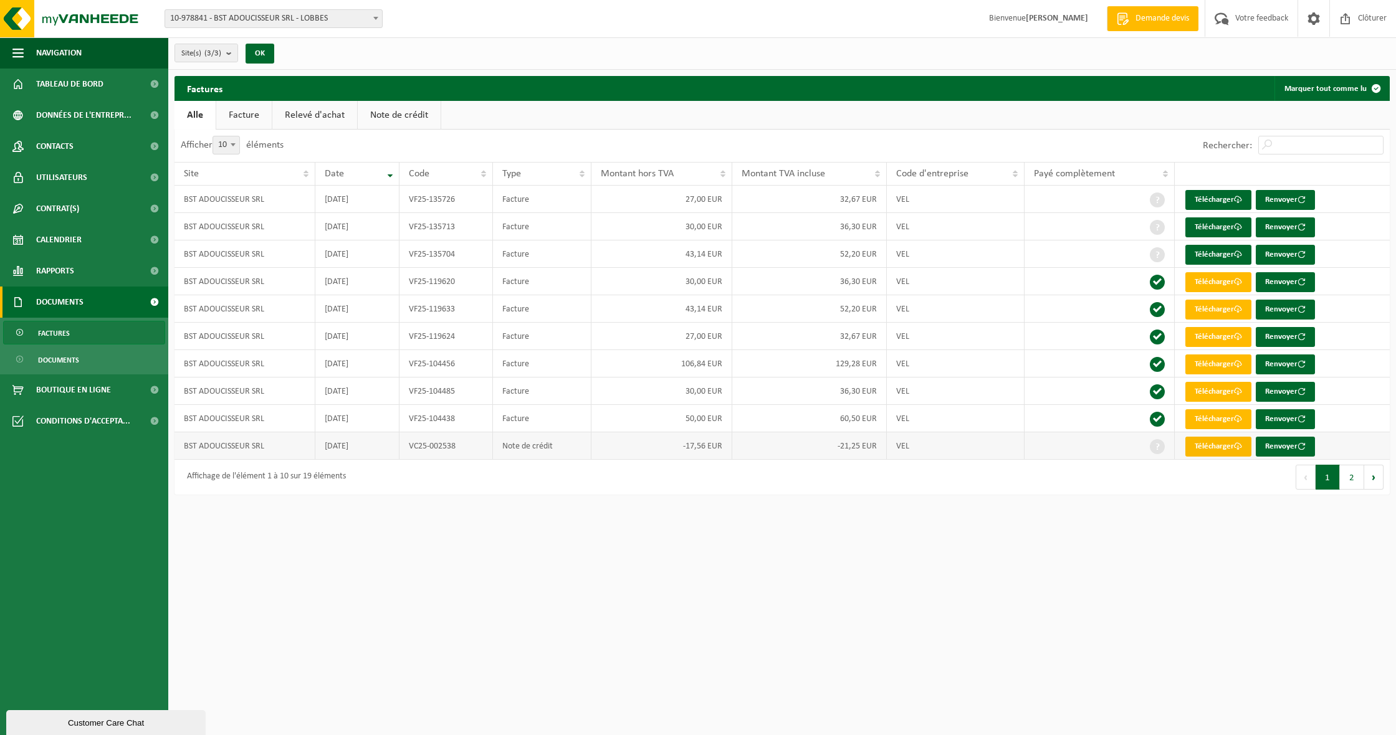
click at [1216, 454] on link "Télécharger" at bounding box center [1218, 447] width 66 height 20
